Goal: Feedback & Contribution: Submit feedback/report problem

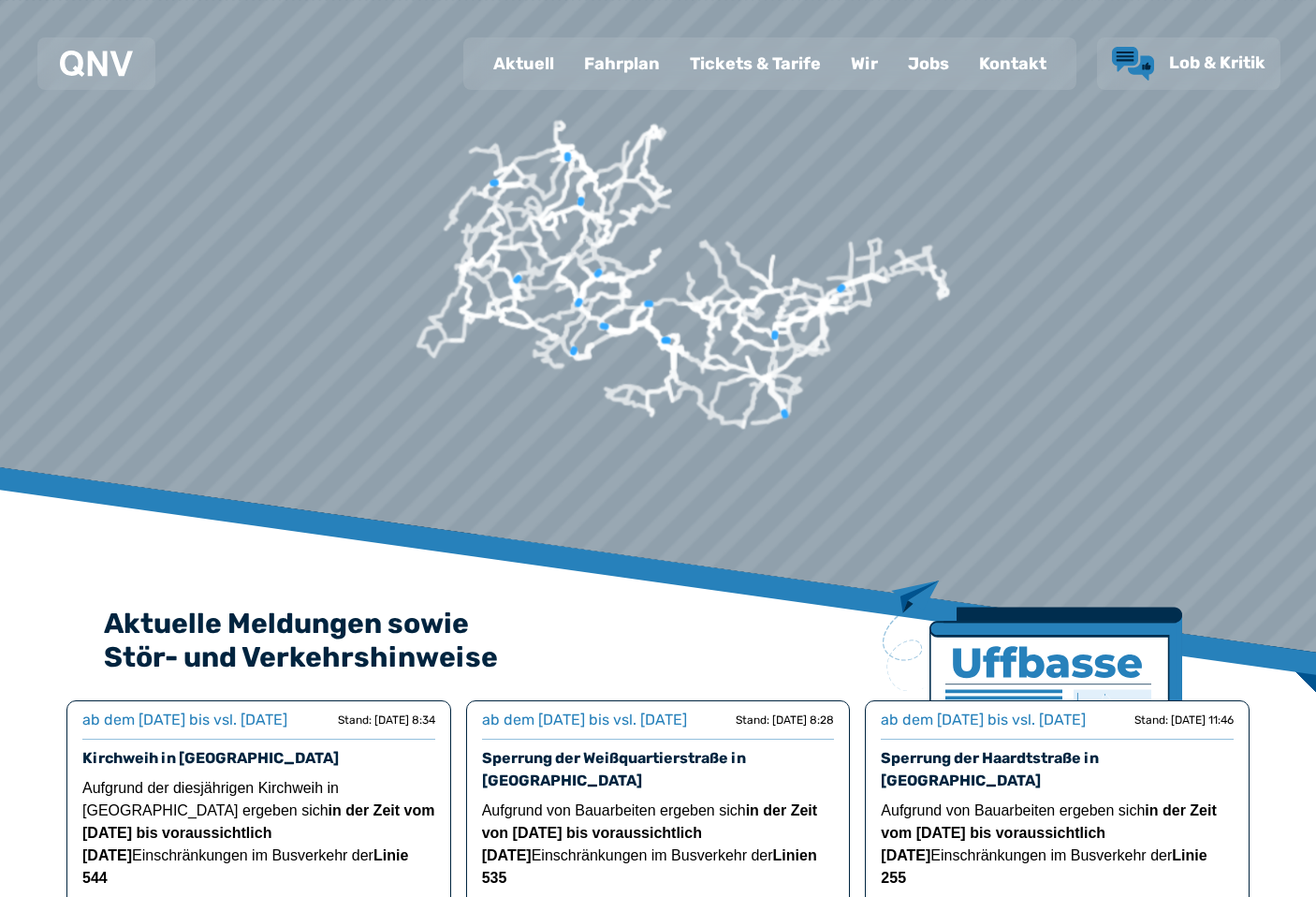
click at [1190, 65] on span "Lob & Kritik" at bounding box center [1217, 63] width 97 height 21
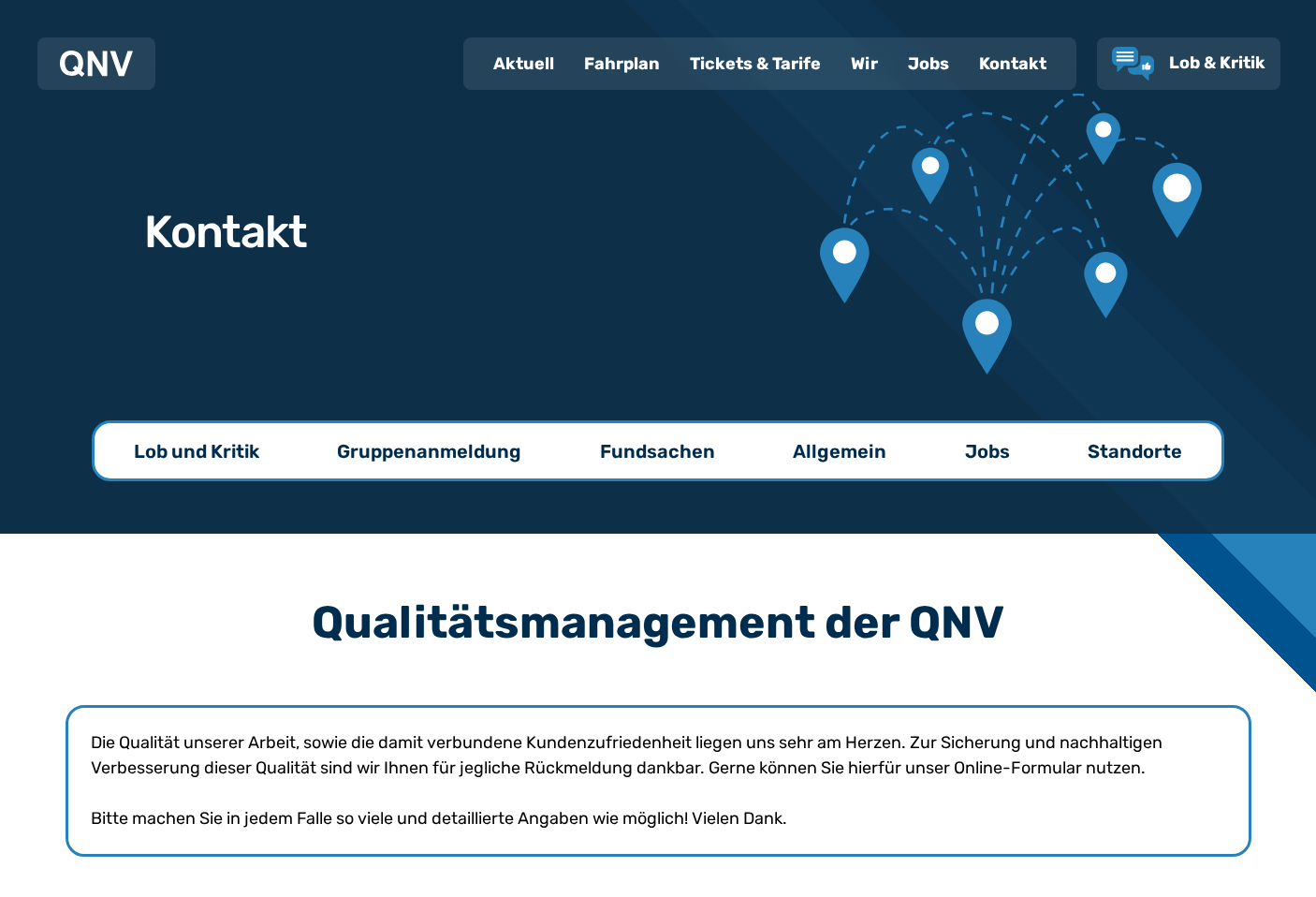
click at [194, 448] on p "Lob und Kritik" at bounding box center [196, 451] width 125 height 26
click at [876, 64] on div "Wir" at bounding box center [865, 63] width 57 height 49
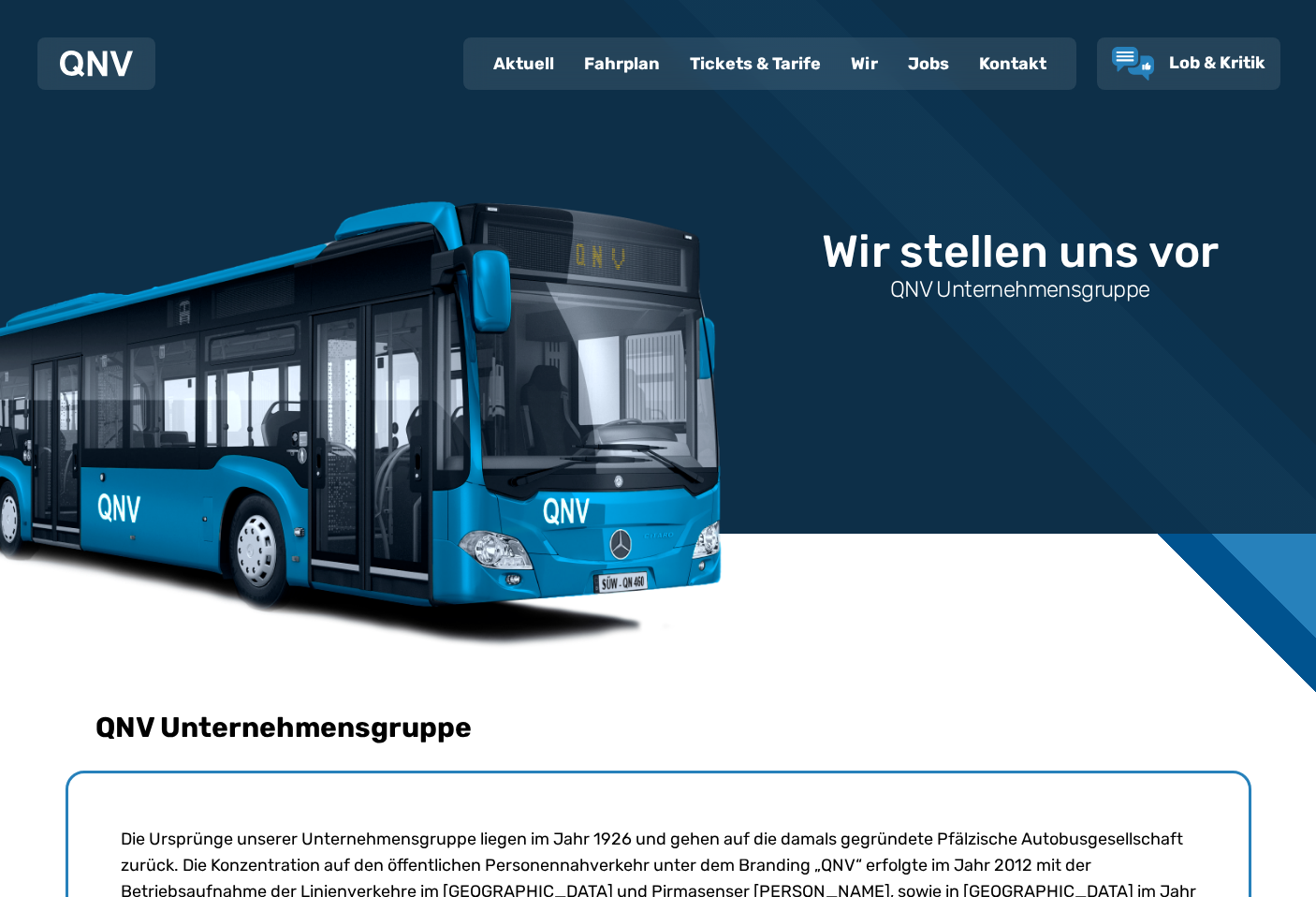
click at [1024, 56] on div "Kontakt" at bounding box center [1014, 63] width 98 height 49
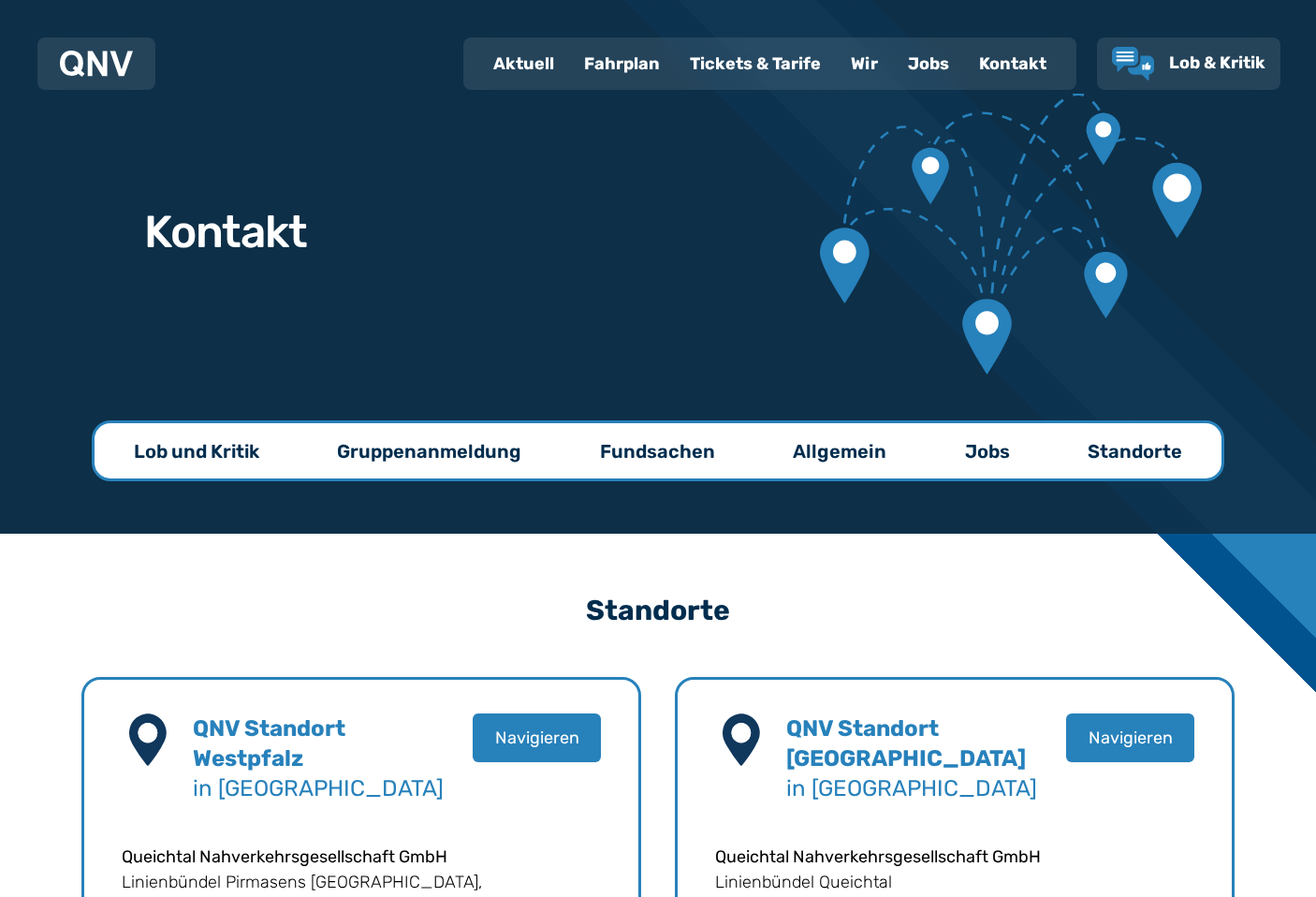
click at [866, 456] on p "Allgemein" at bounding box center [840, 451] width 94 height 26
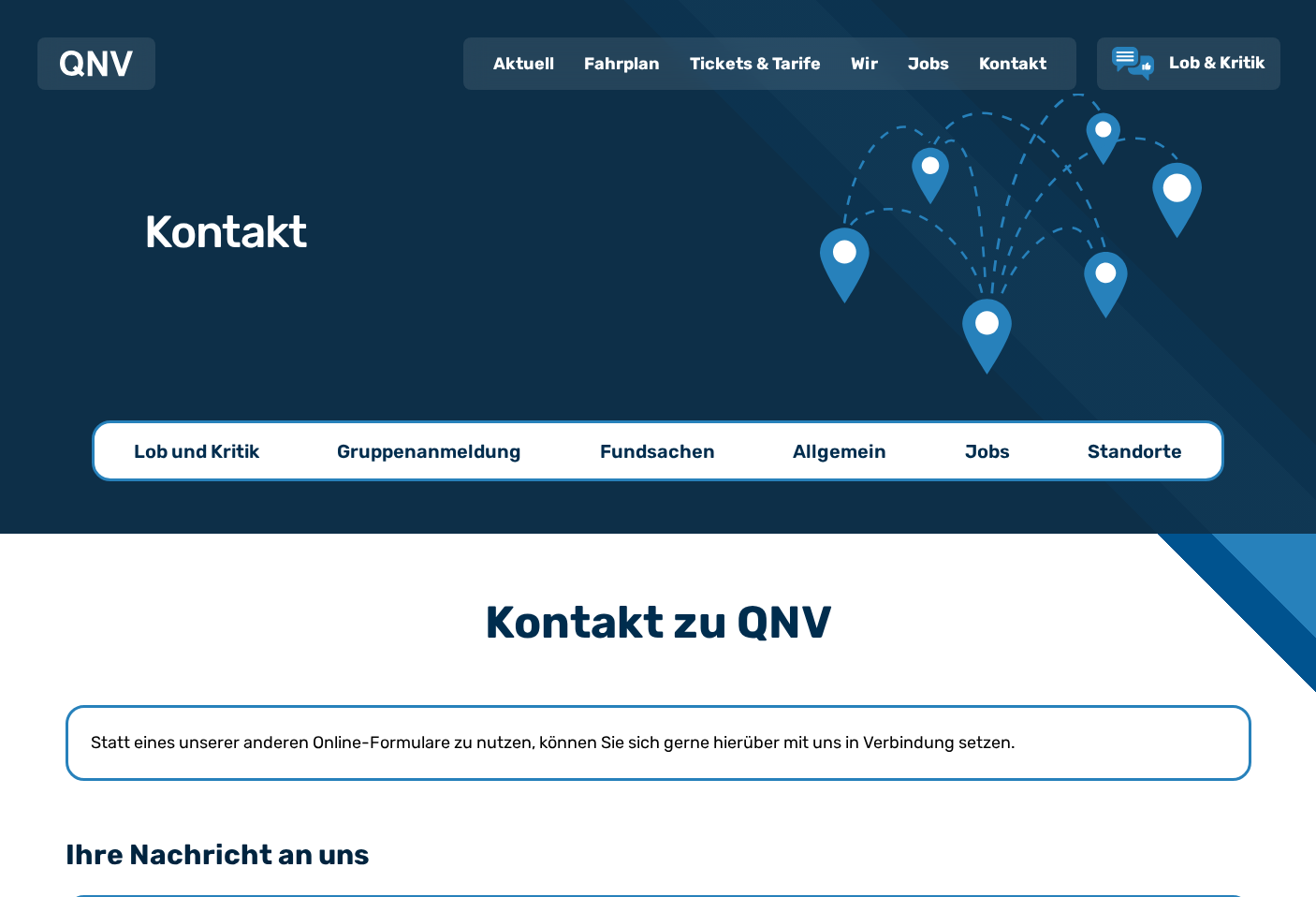
click at [206, 455] on p "Lob und Kritik" at bounding box center [196, 451] width 125 height 26
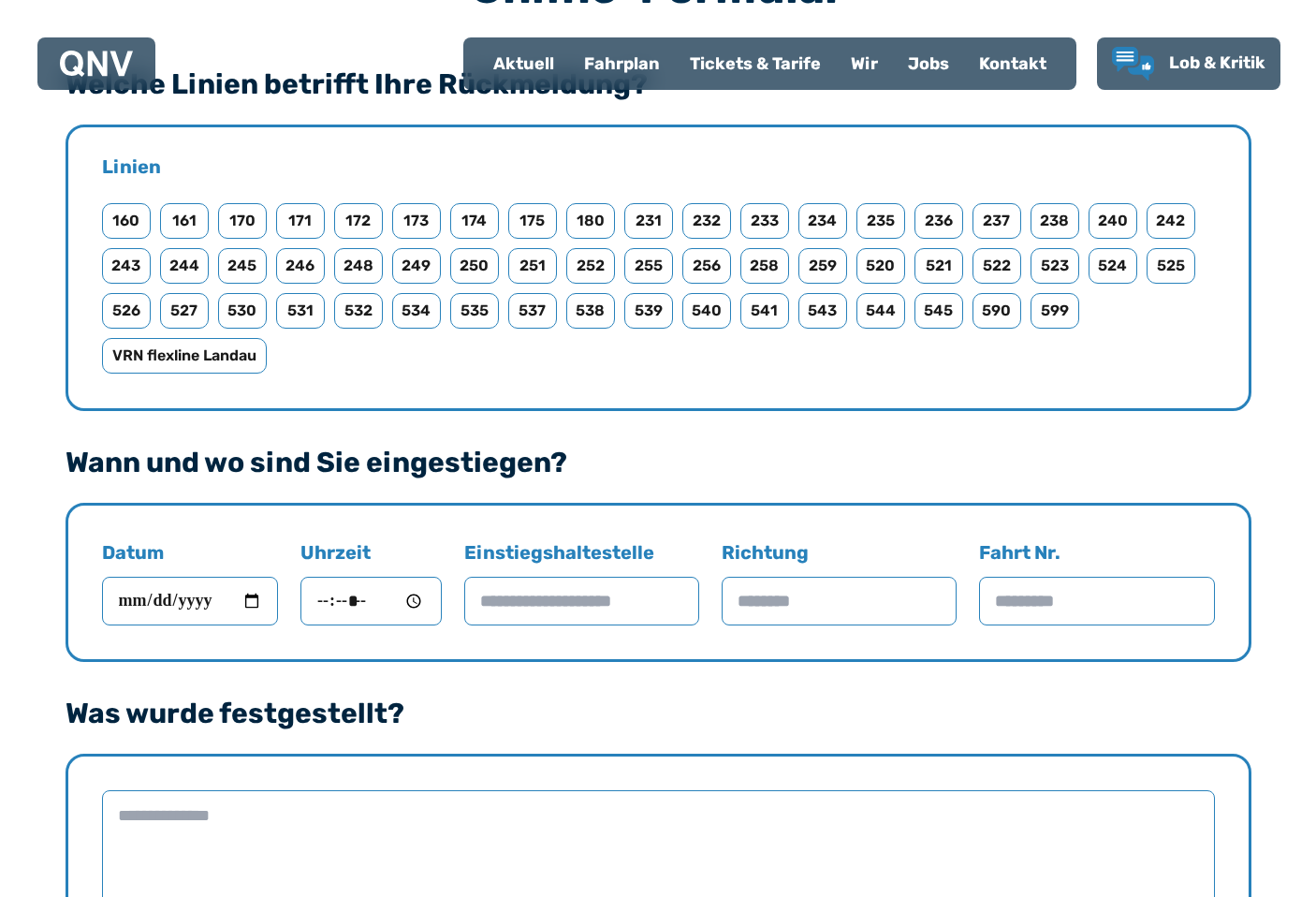
scroll to position [1069, 0]
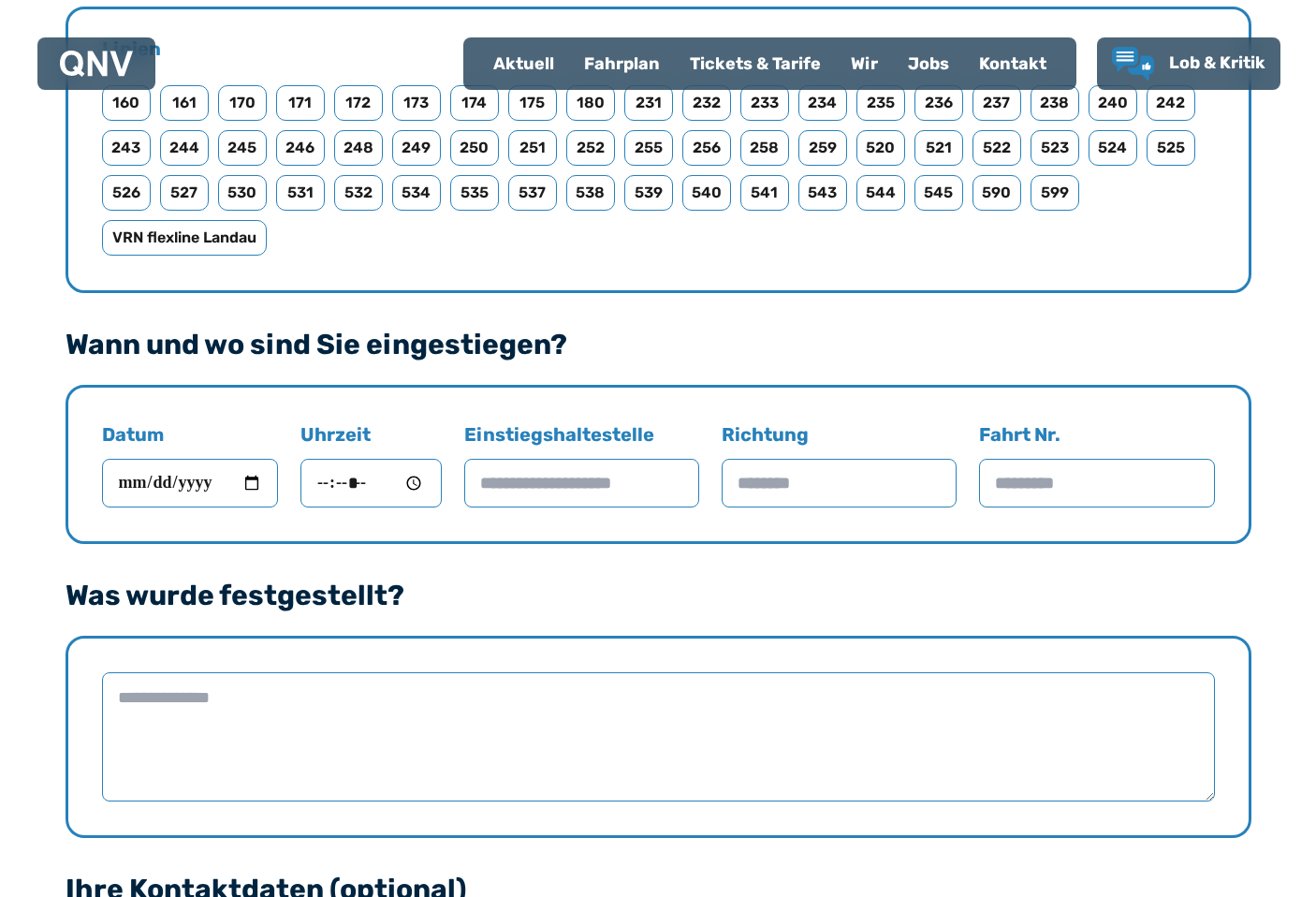
click at [1079, 469] on input "Fahrt Nr." at bounding box center [1097, 482] width 235 height 49
click at [1074, 480] on input "Fahrt Nr." at bounding box center [1097, 482] width 235 height 49
click at [818, 488] on input "Richtung" at bounding box center [839, 482] width 235 height 49
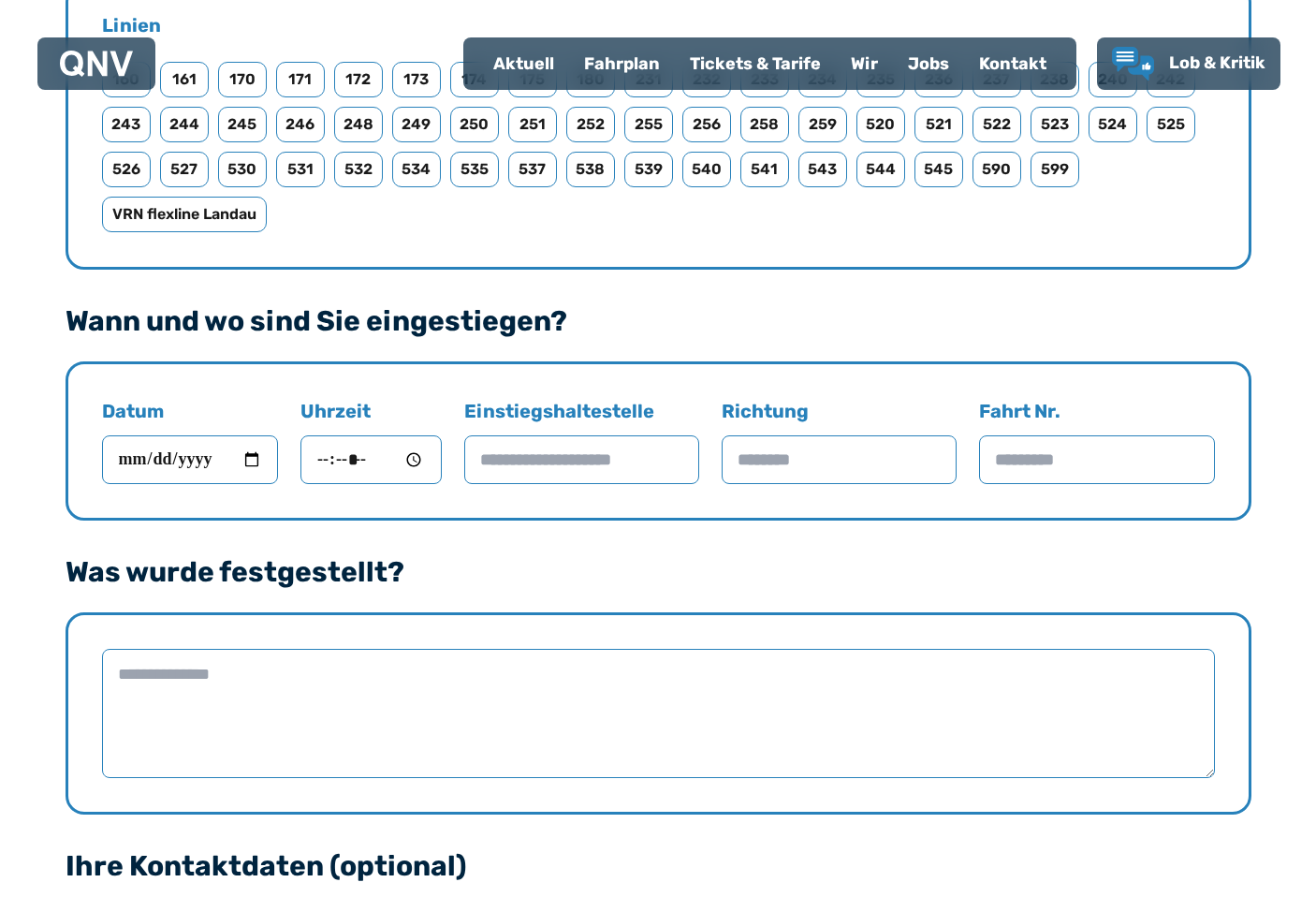
click at [646, 453] on input "Einstiegshaltestelle" at bounding box center [582, 460] width 235 height 49
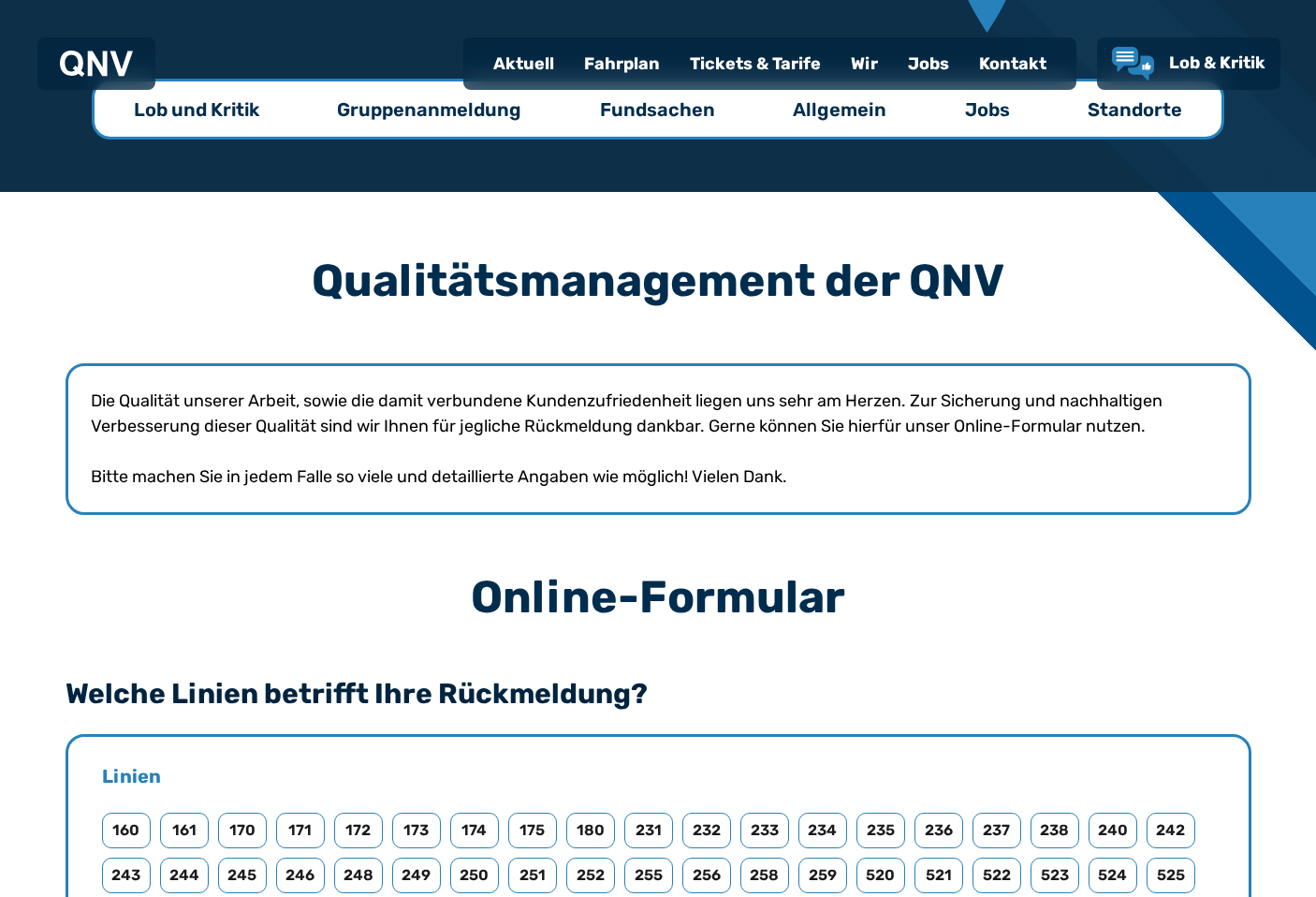
scroll to position [0, 0]
